Goal: Task Accomplishment & Management: Complete application form

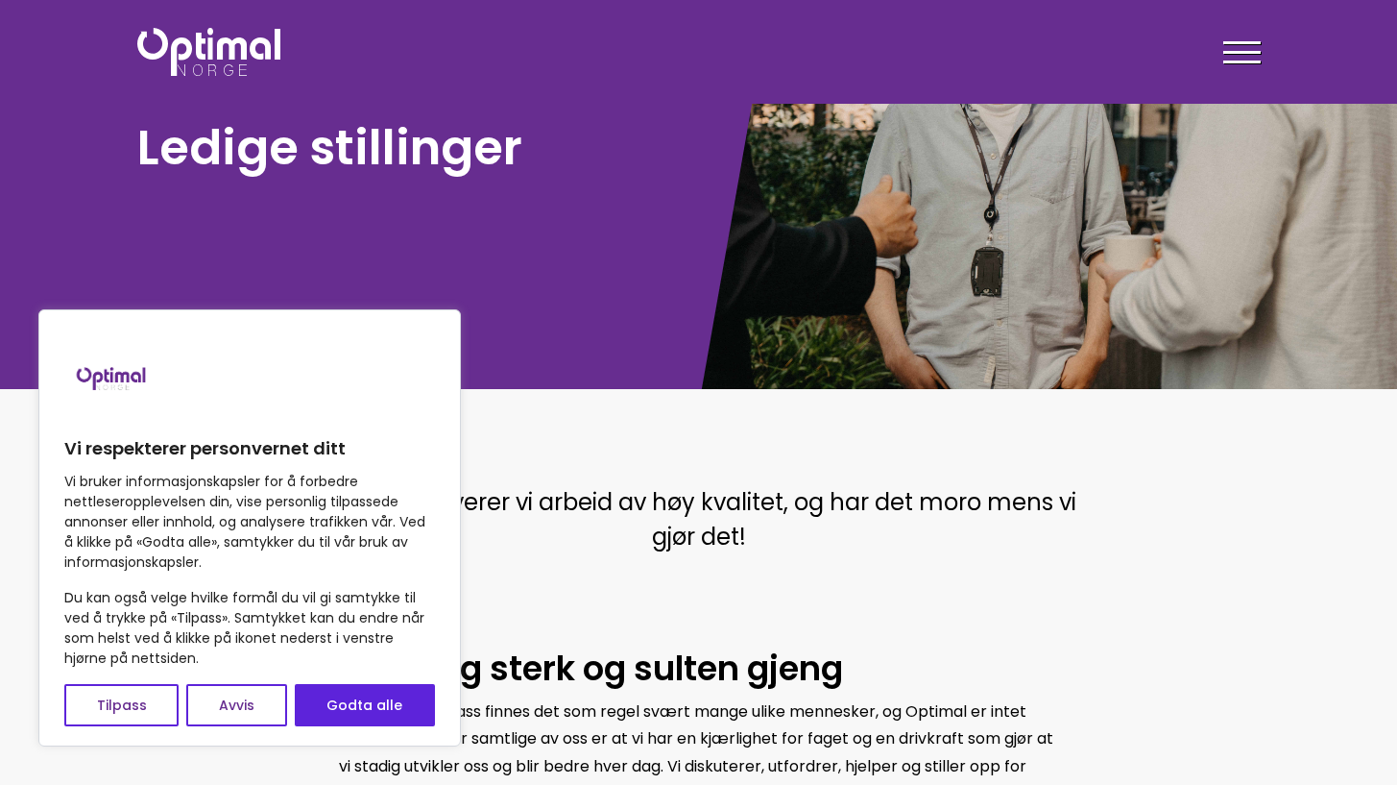
scroll to position [206, 0]
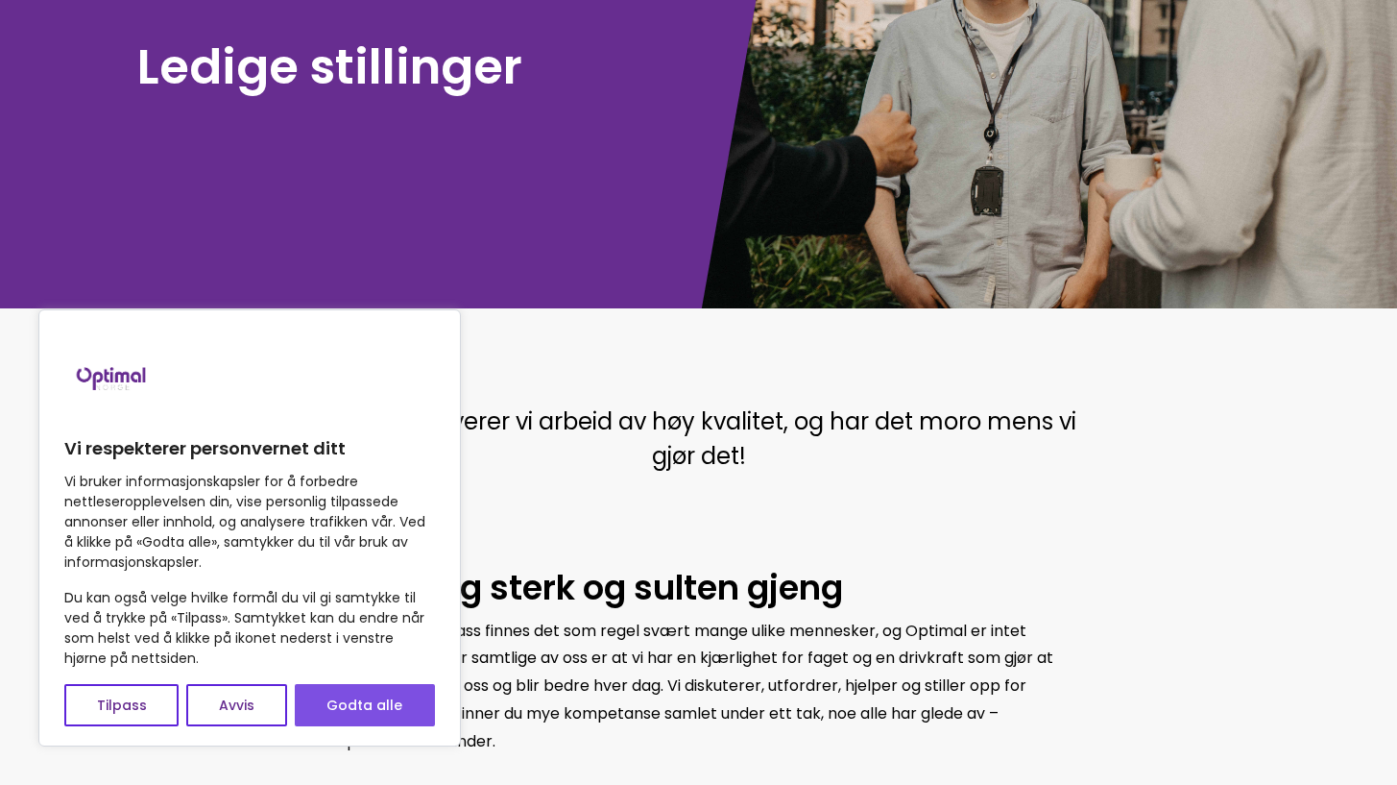
click at [379, 694] on button "Godta alle" at bounding box center [365, 705] width 140 height 42
checkbox input "true"
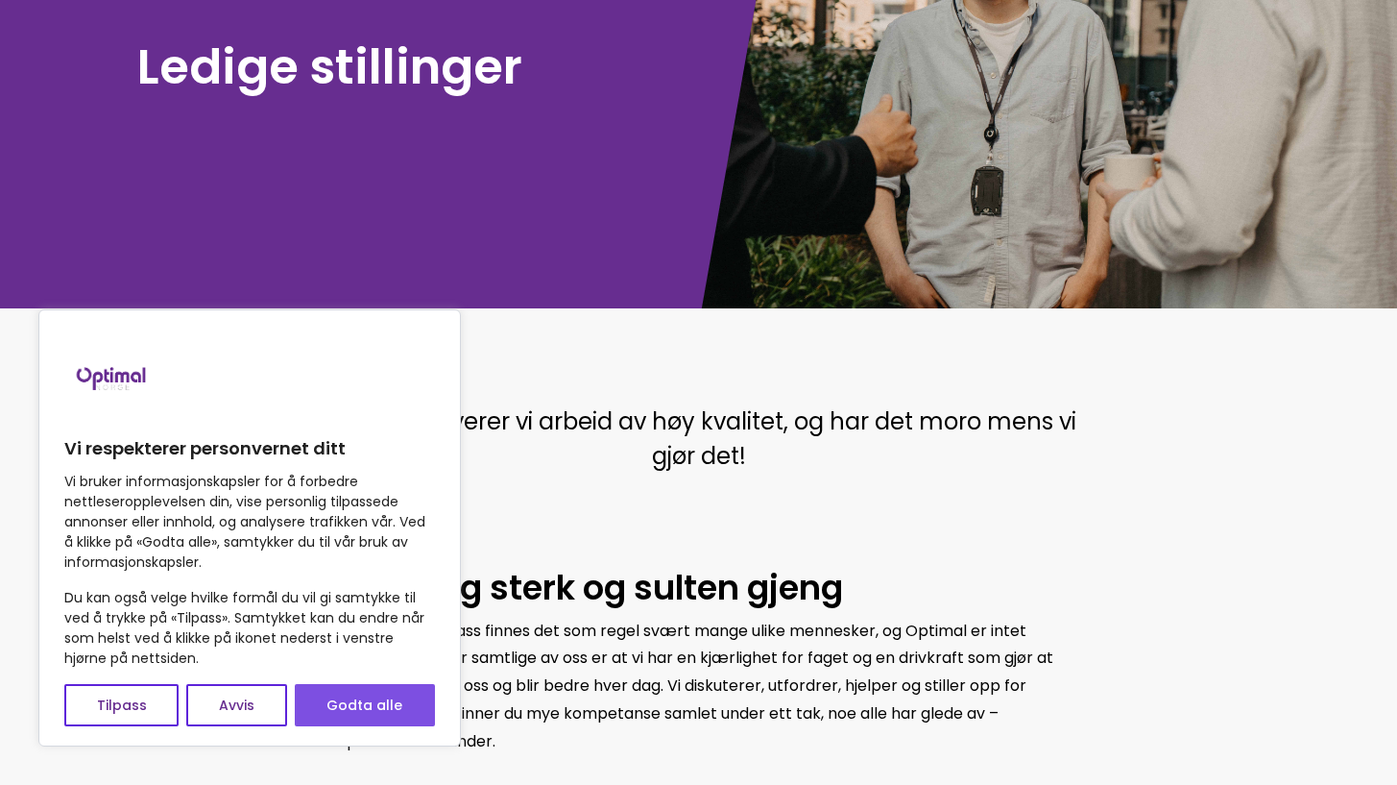
checkbox input "true"
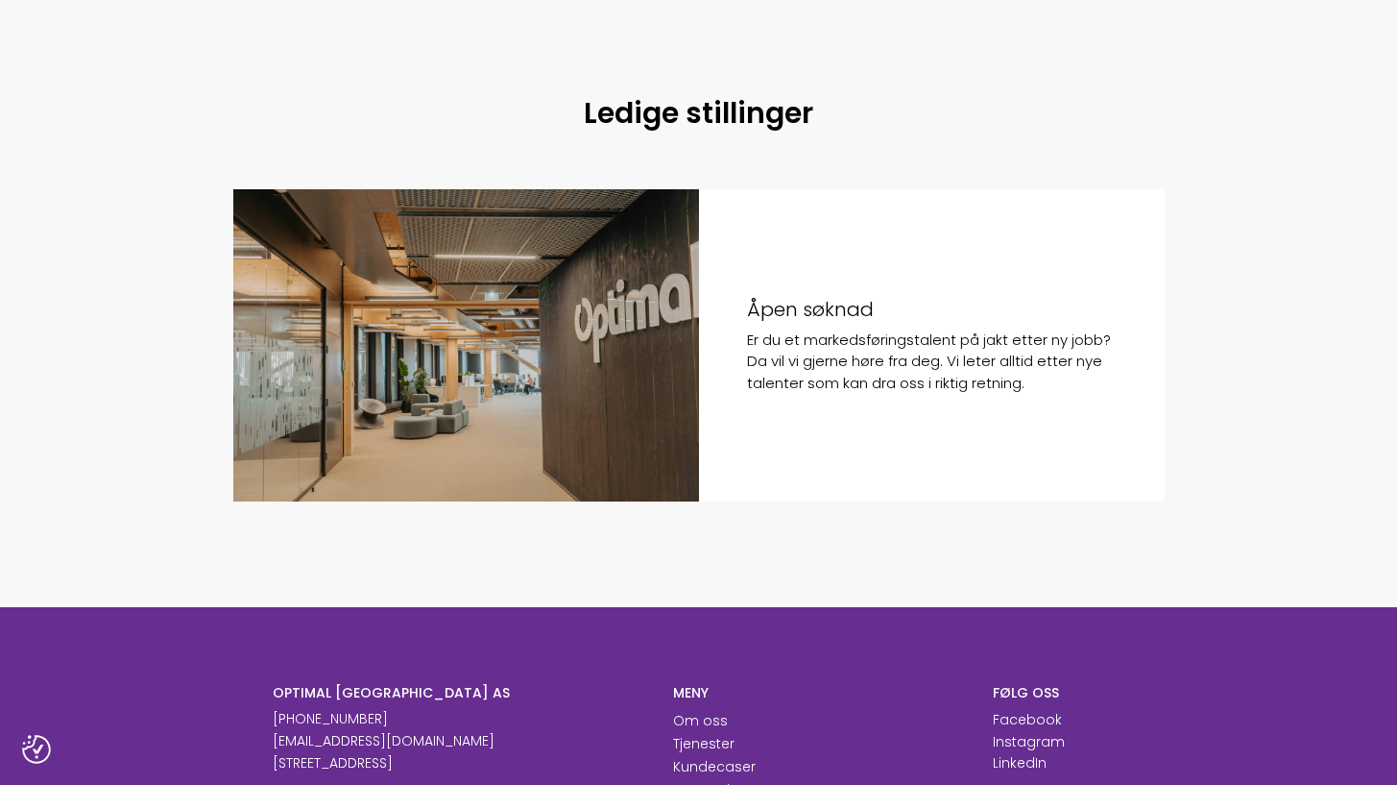
scroll to position [1343, 0]
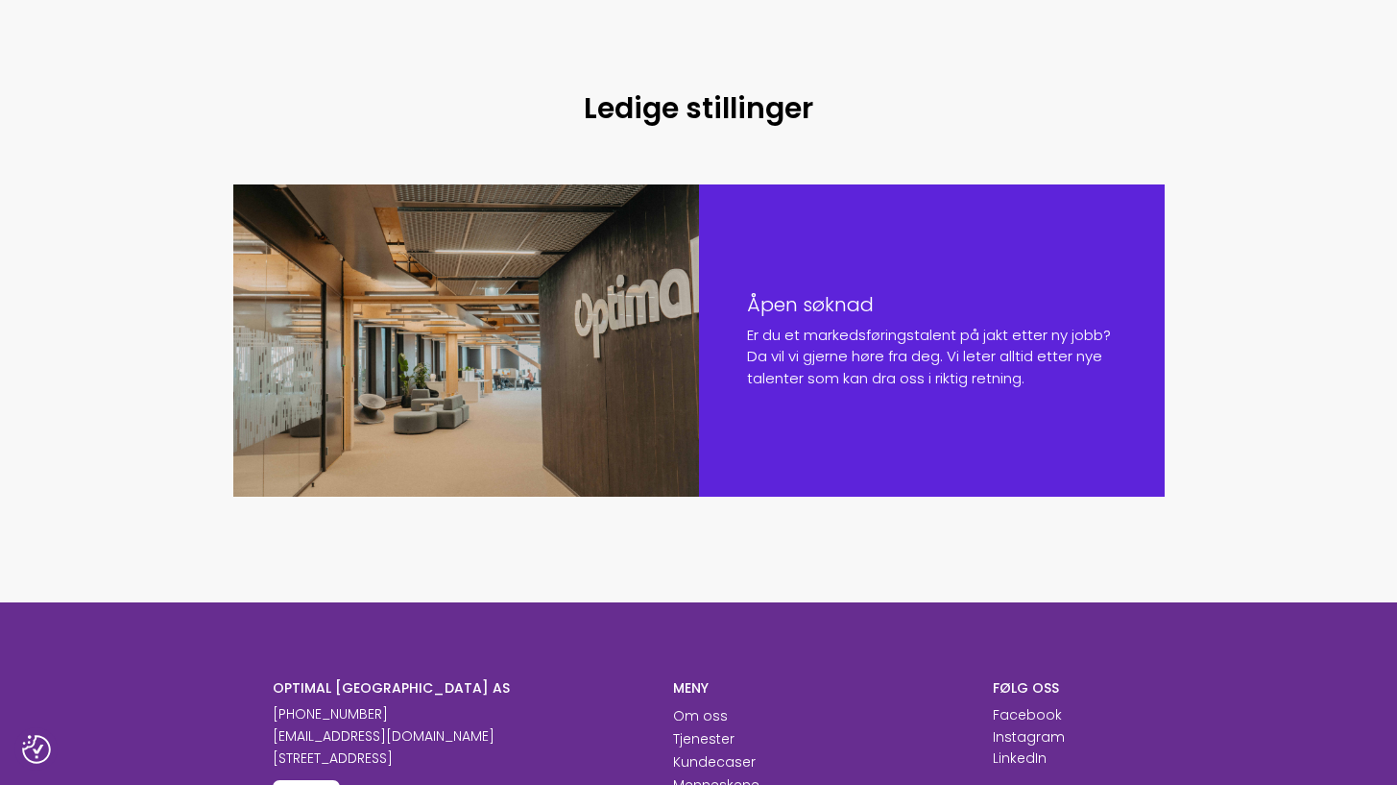
click at [916, 271] on div "Åpen søknad Er du et markedsføringstalent på jakt etter ny jobb? Da vil vi gjer…" at bounding box center [932, 340] width 466 height 312
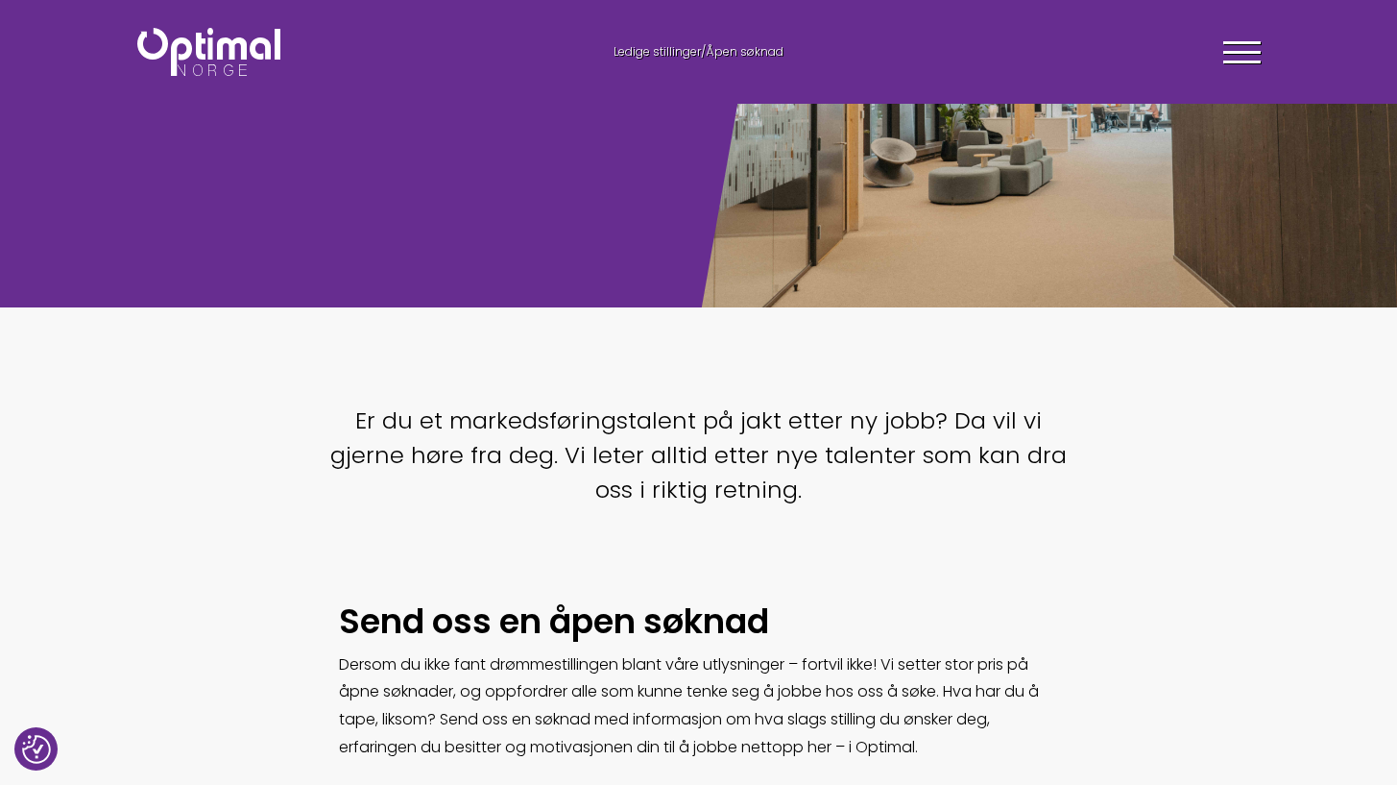
scroll to position [205, 0]
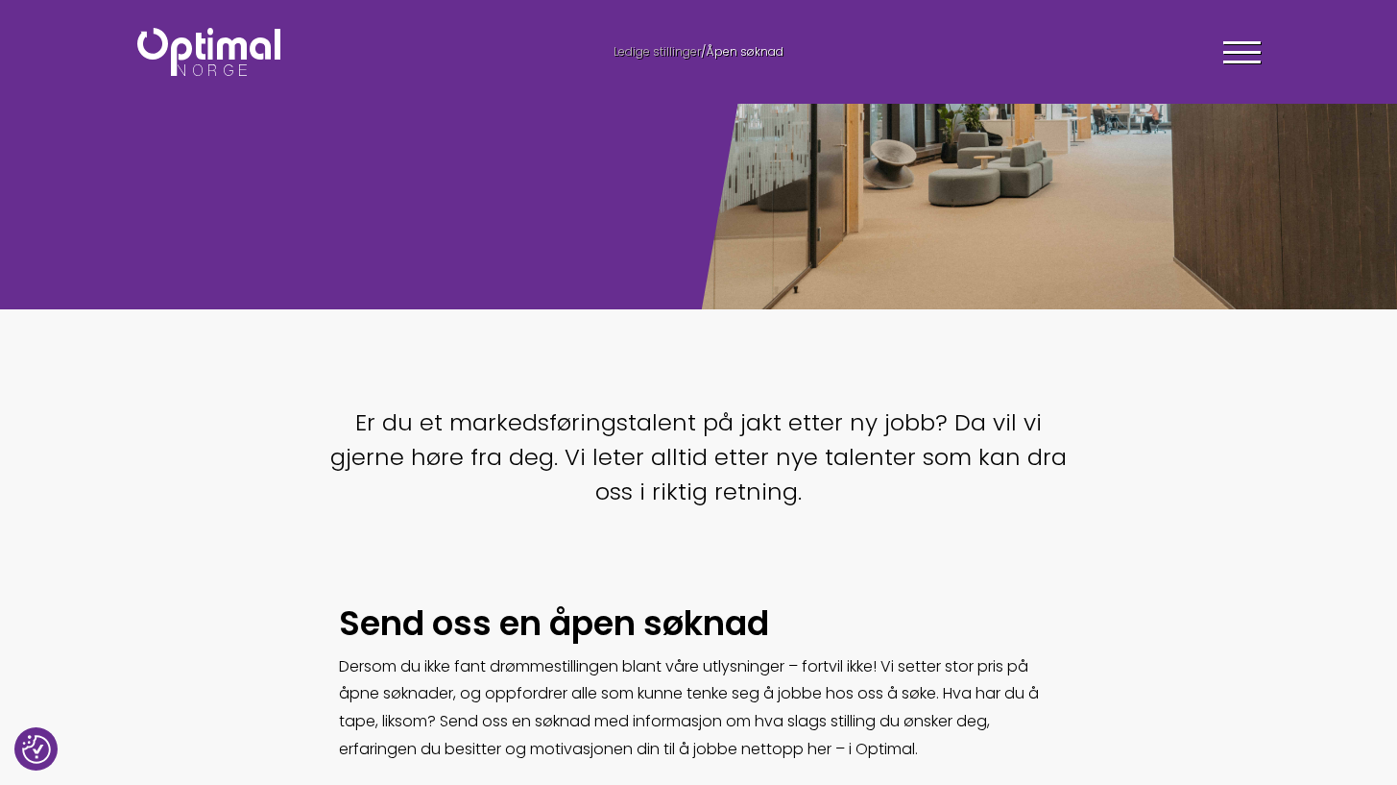
click at [695, 48] on span "Ledige stillinger" at bounding box center [657, 51] width 87 height 16
